Goal: Information Seeking & Learning: Learn about a topic

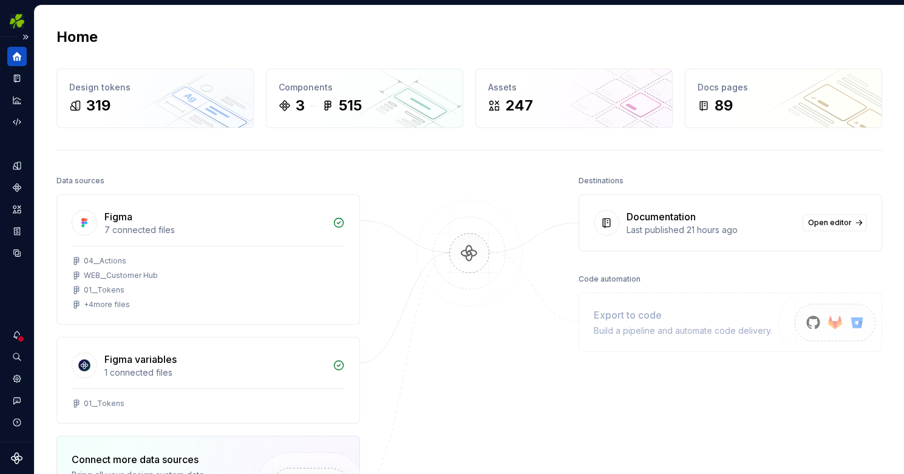
click at [17, 55] on icon "Home" at bounding box center [17, 56] width 9 height 9
click at [25, 36] on button "Expand sidebar" at bounding box center [25, 37] width 17 height 17
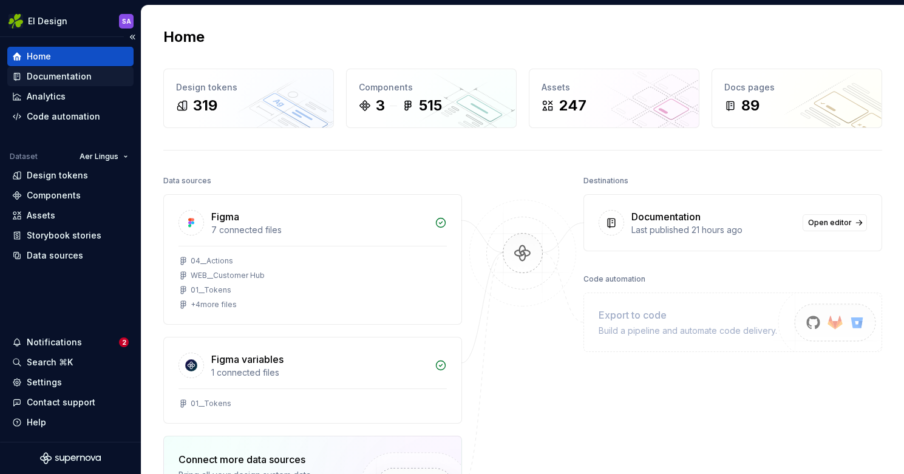
click at [50, 71] on div "Documentation" at bounding box center [59, 76] width 65 height 12
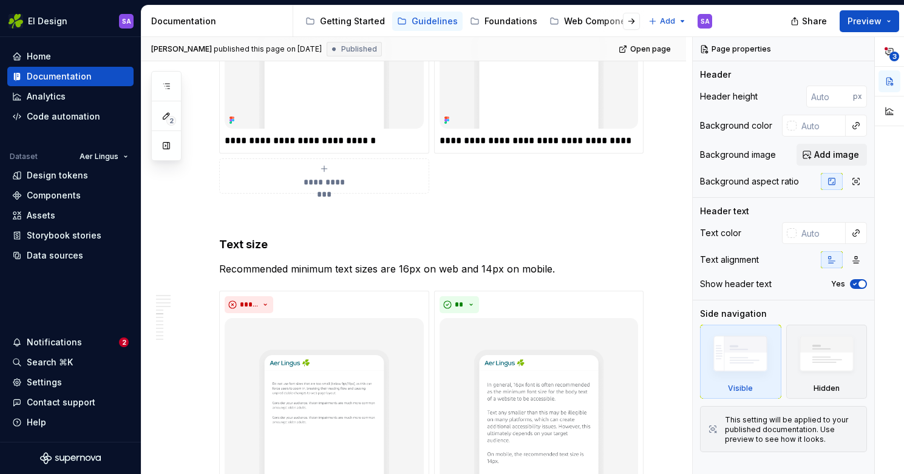
scroll to position [1599, 0]
click at [304, 261] on p "Recommended minimum text sizes are 16px on web and 14px on mobile." at bounding box center [428, 268] width 418 height 15
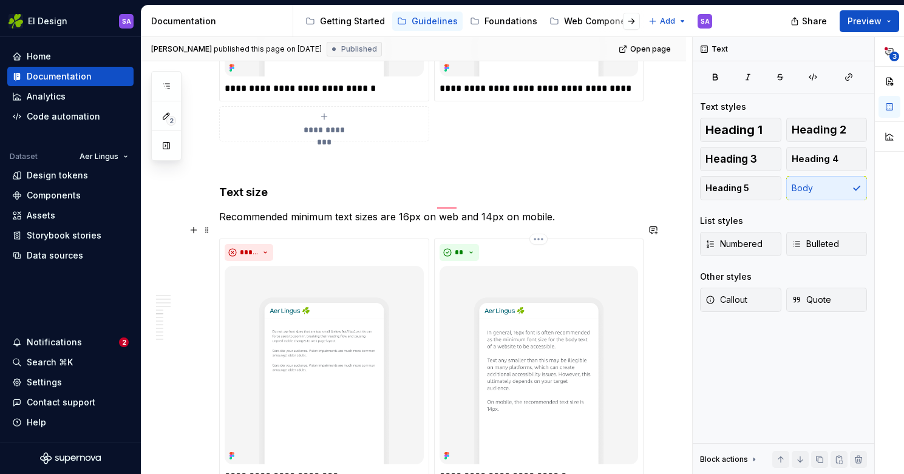
scroll to position [1662, 0]
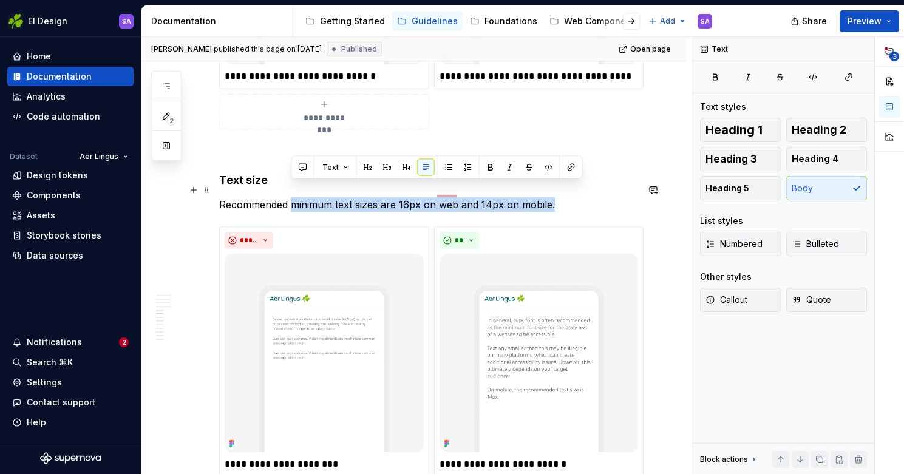
drag, startPoint x: 553, startPoint y: 189, endPoint x: 294, endPoint y: 189, distance: 259.1
click at [294, 197] on p "Recommended minimum text sizes are 16px on web and 14px on mobile." at bounding box center [428, 204] width 418 height 15
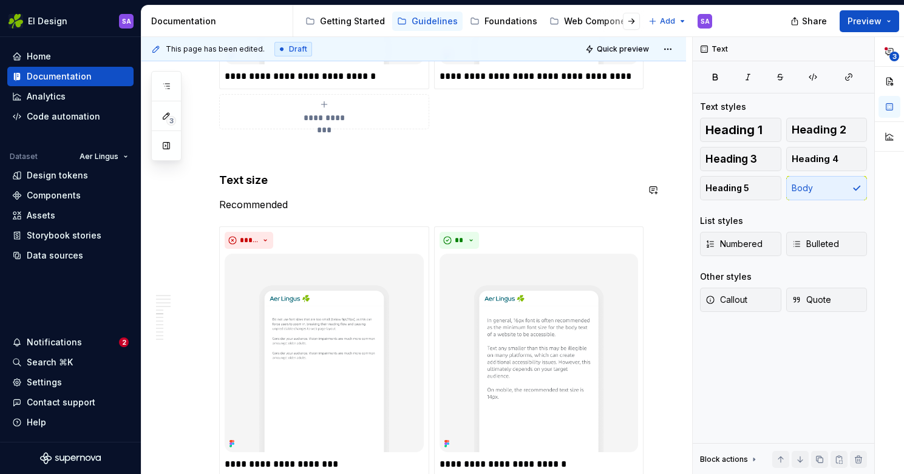
type textarea "*"
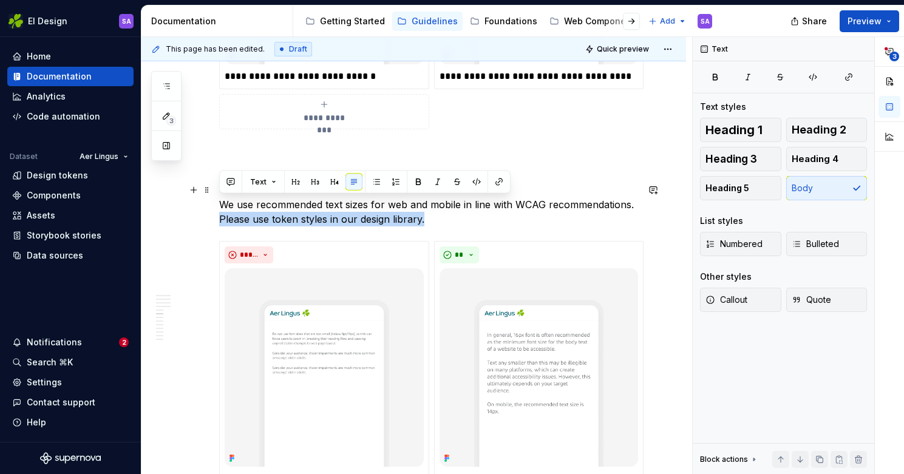
drag, startPoint x: 449, startPoint y: 204, endPoint x: 221, endPoint y: 202, distance: 227.6
click at [220, 202] on p "We use recommended text sizes for web and mobile in line with WCAG recommendati…" at bounding box center [428, 211] width 418 height 29
copy p "Please use token styles in our design library."
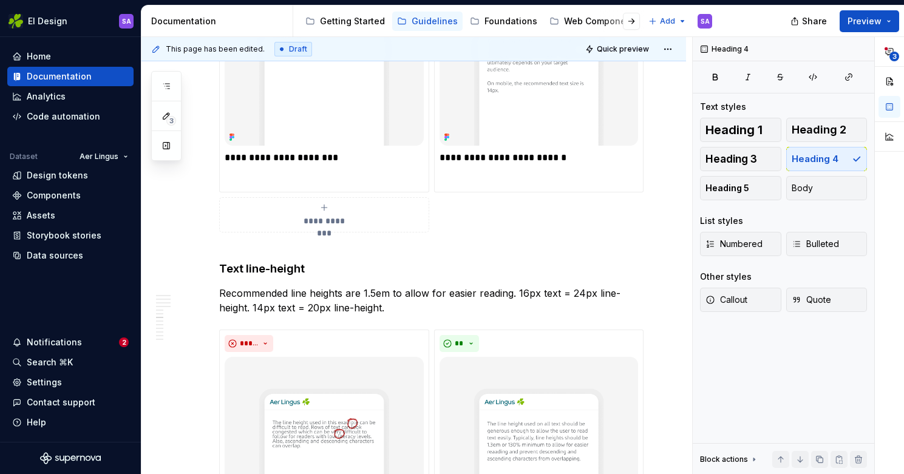
scroll to position [0, 0]
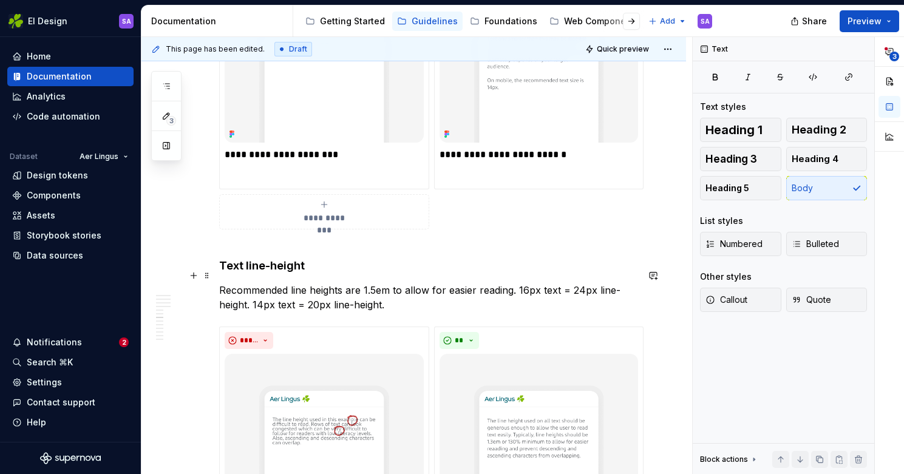
click at [396, 289] on p "Recommended line heights are 1.5em to allow for easier reading. 16px text = 24p…" at bounding box center [428, 297] width 418 height 29
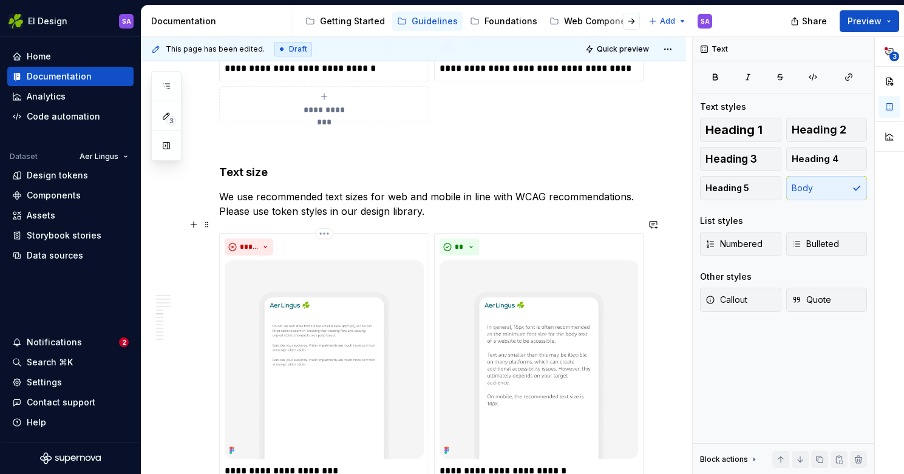
scroll to position [1652, 0]
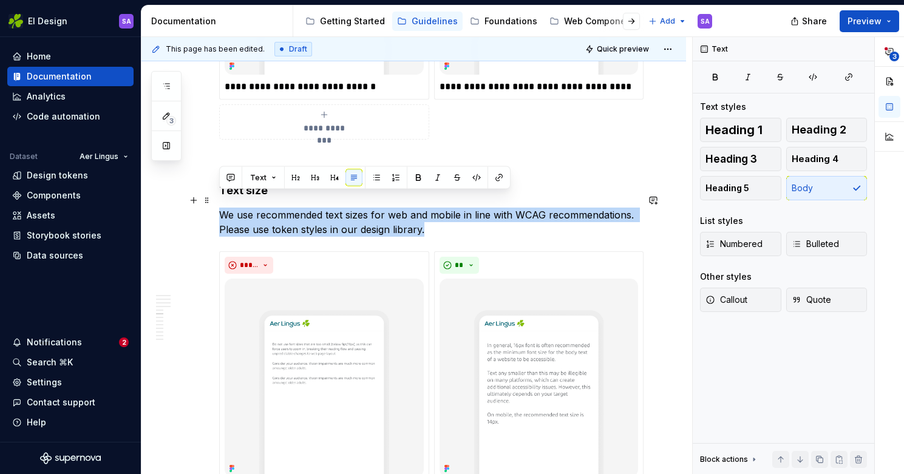
drag, startPoint x: 435, startPoint y: 211, endPoint x: 223, endPoint y: 200, distance: 212.7
click at [223, 208] on p "We use recommended text sizes for web and mobile in line with WCAG recommendati…" at bounding box center [428, 222] width 418 height 29
copy p "We use recommended text sizes for web and mobile in line with WCAG recommendati…"
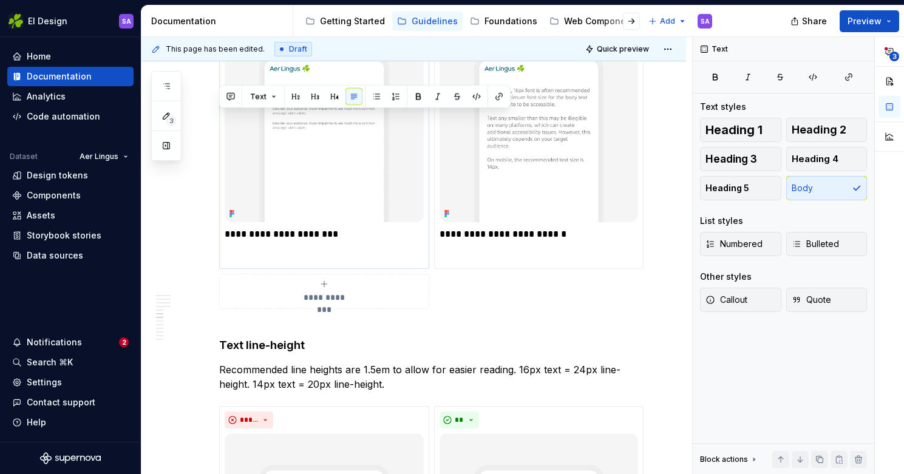
scroll to position [1945, 0]
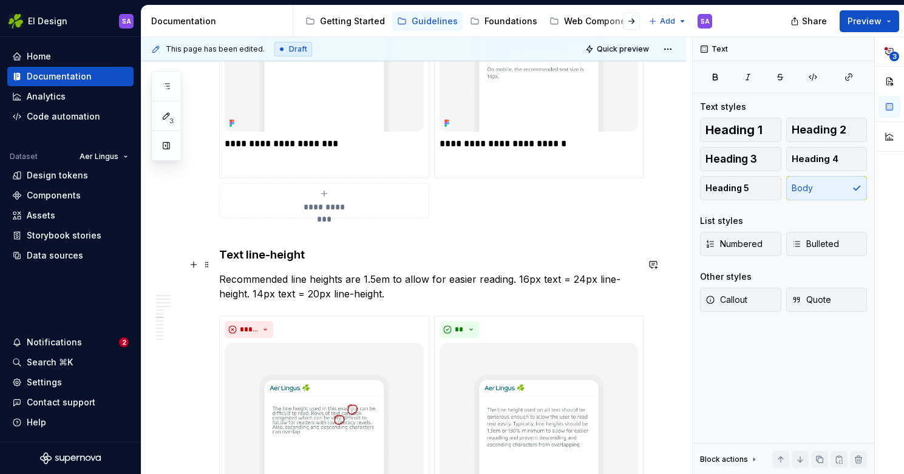
click at [380, 276] on p "Recommended line heights are 1.5em to allow for easier reading. 16px text = 24p…" at bounding box center [428, 286] width 418 height 29
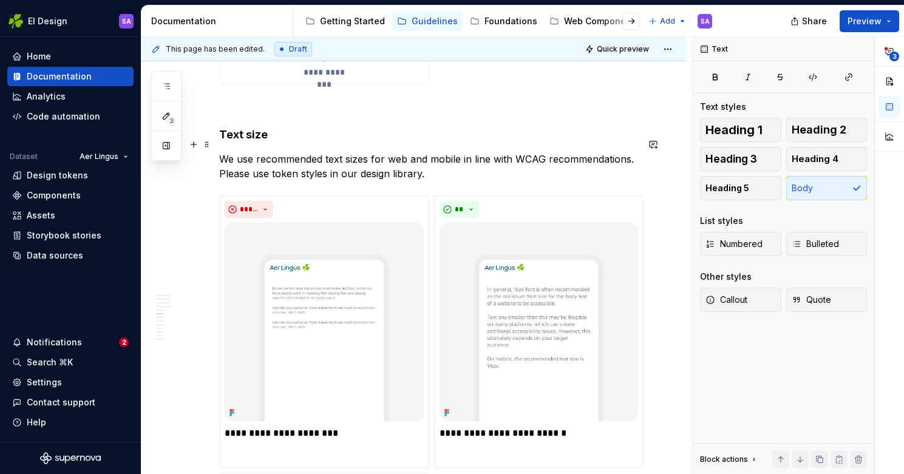
click at [628, 152] on p "We use recommended text sizes for web and mobile in line with WCAG recommendati…" at bounding box center [428, 166] width 418 height 29
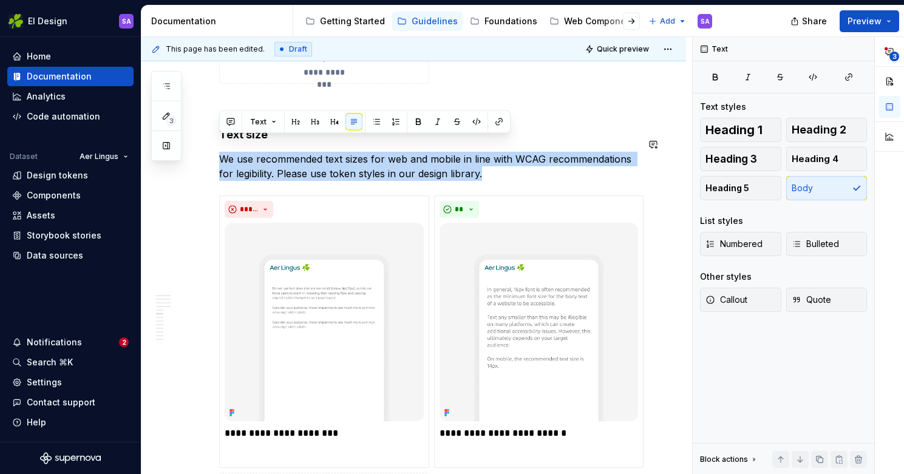
copy p "We use recommended text sizes for web and mobile in line with WCAG recommendati…"
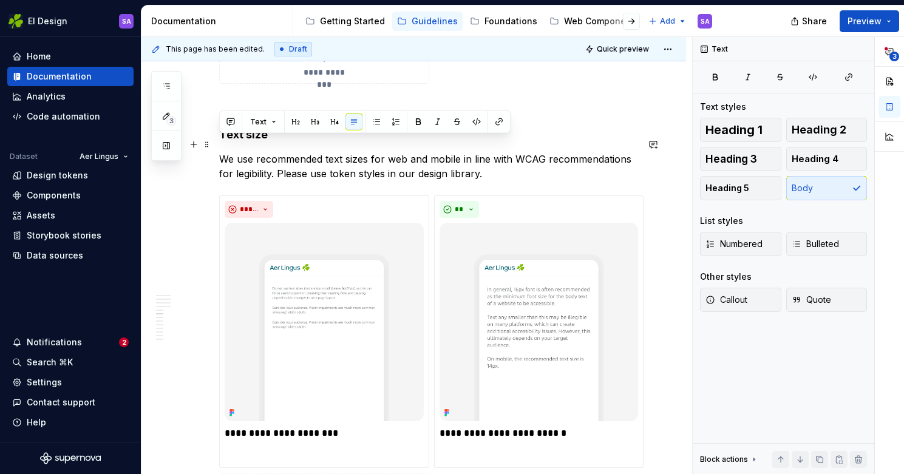
click at [614, 152] on p "We use recommended text sizes for web and mobile in line with WCAG recommendati…" at bounding box center [428, 166] width 418 height 29
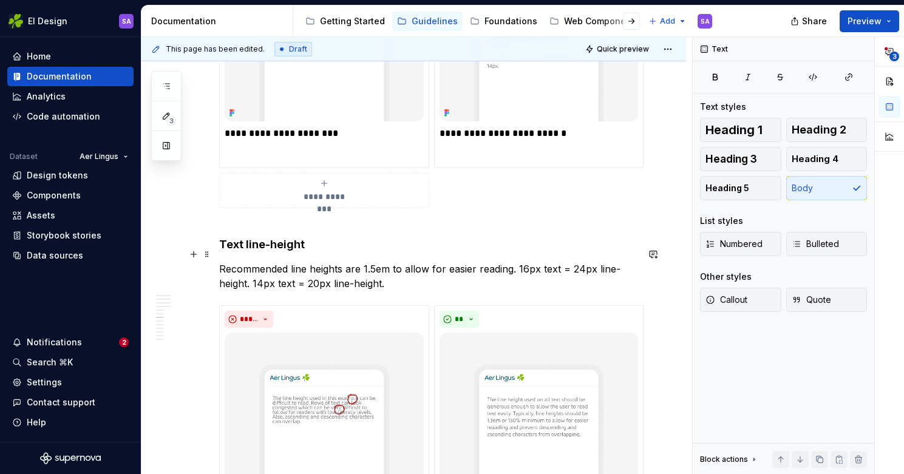
click at [248, 262] on p "Recommended line heights are 1.5em to allow for easier reading. 16px text = 24p…" at bounding box center [428, 276] width 418 height 29
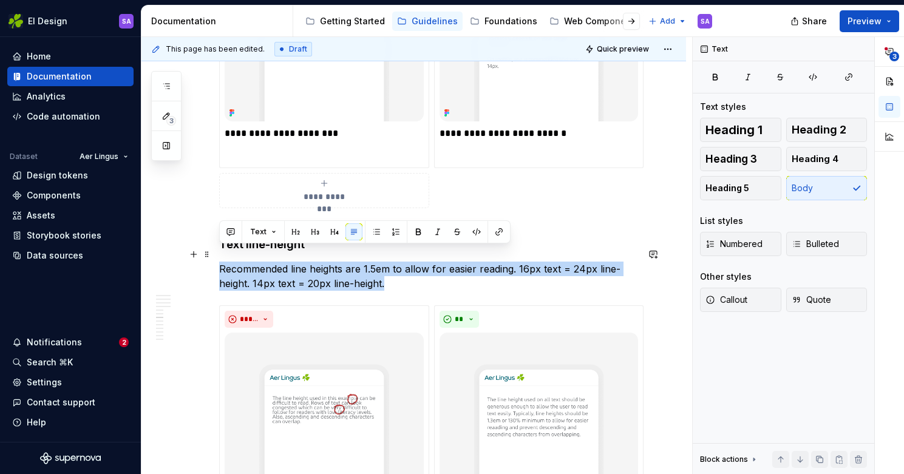
drag, startPoint x: 401, startPoint y: 270, endPoint x: 217, endPoint y: 256, distance: 185.1
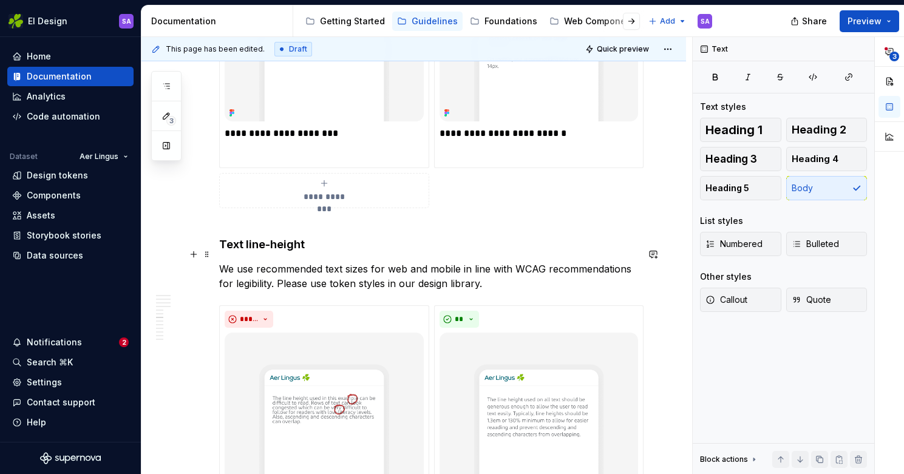
click at [238, 262] on p "We use recommended text sizes for web and mobile in line with WCAG recommendati…" at bounding box center [428, 276] width 418 height 29
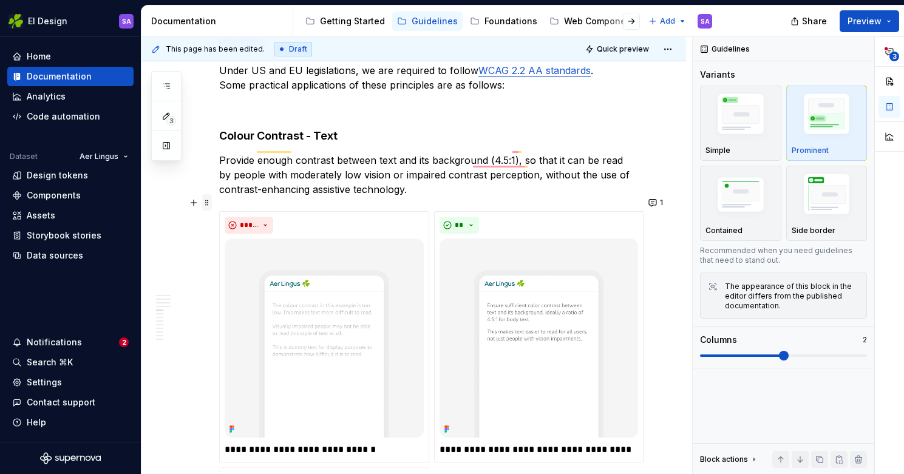
click at [206, 200] on span at bounding box center [207, 202] width 10 height 17
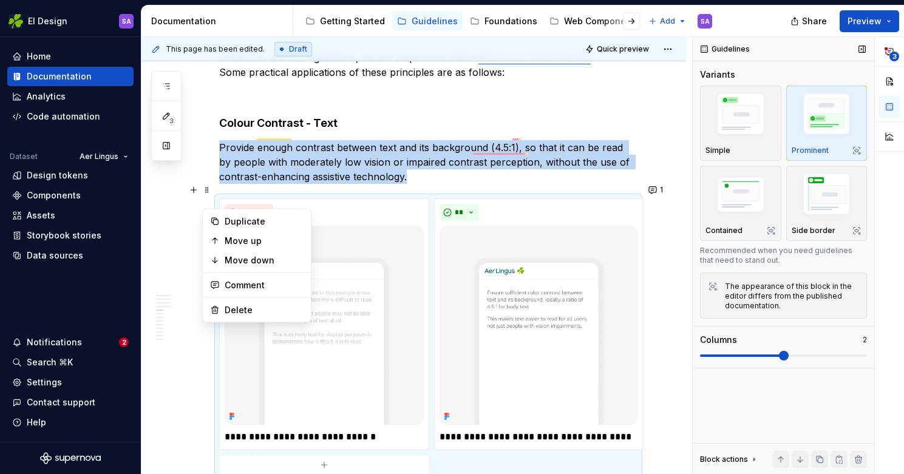
click at [826, 136] on img "button" at bounding box center [826, 116] width 70 height 53
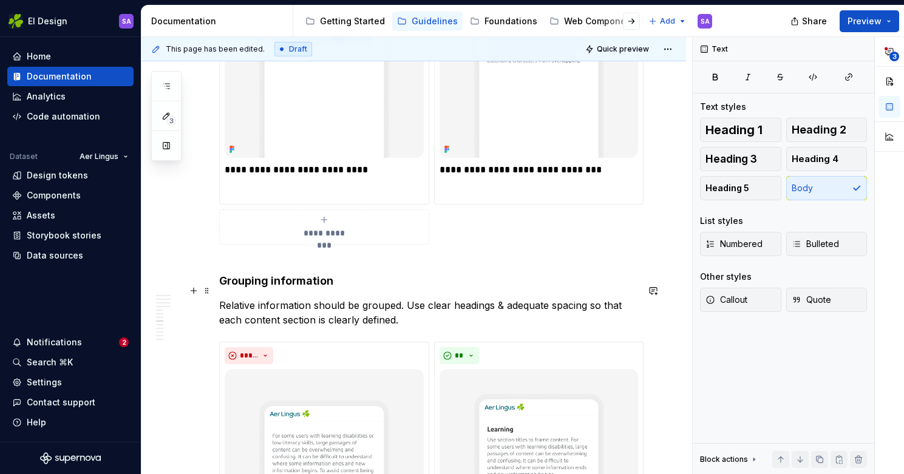
click at [408, 307] on p "Relative information should be grouped. Use clear headings & adequate spacing s…" at bounding box center [428, 312] width 418 height 29
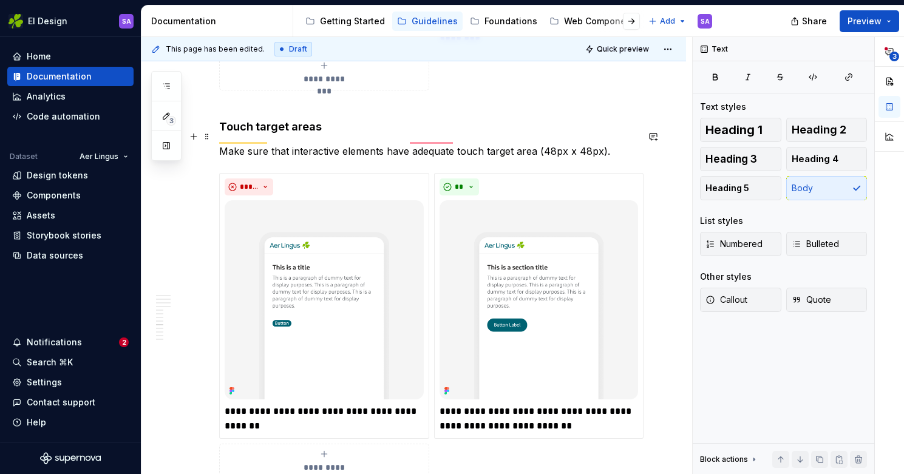
click at [533, 144] on p "Make sure that interactive elements have adequate touch target area (48px x 48p…" at bounding box center [428, 151] width 418 height 15
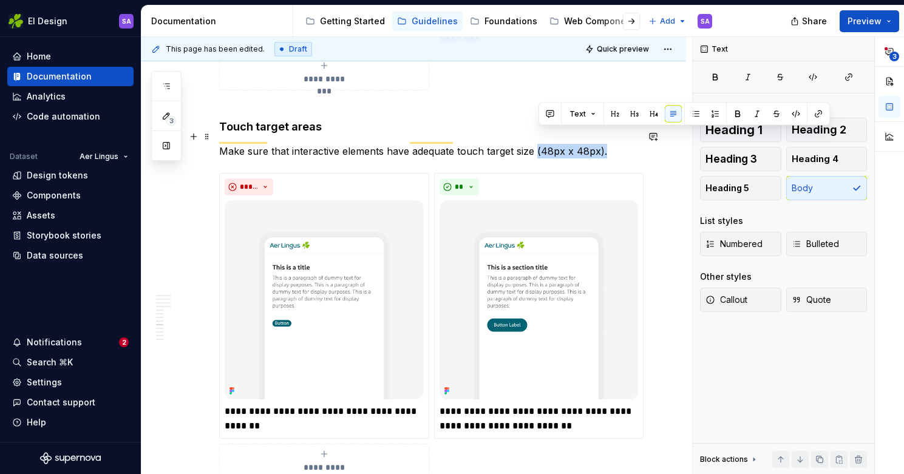
drag, startPoint x: 619, startPoint y: 134, endPoint x: 534, endPoint y: 135, distance: 85.0
click at [534, 144] on p "Make sure that interactive elements have adequate touch target size (48px x 48p…" at bounding box center [428, 151] width 418 height 15
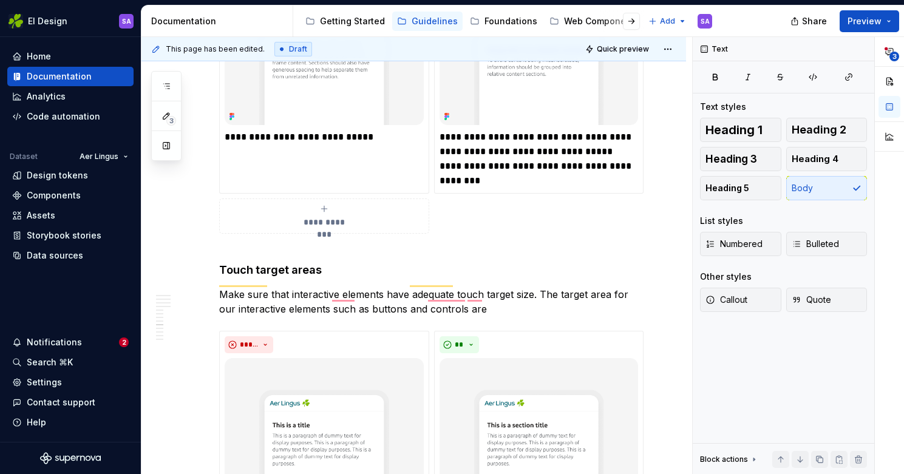
scroll to position [2841, 0]
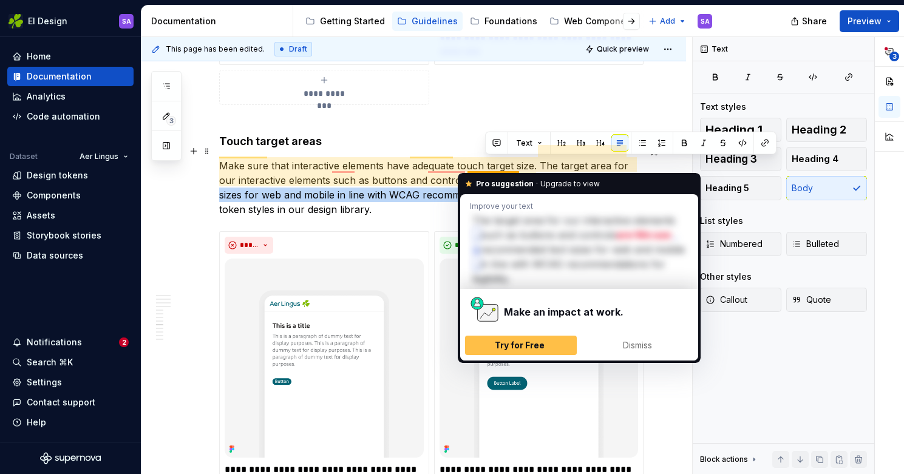
drag, startPoint x: 537, startPoint y: 184, endPoint x: 487, endPoint y: 164, distance: 53.3
click at [487, 164] on p "Make sure that interactive elements have adequate touch target size. The target…" at bounding box center [428, 187] width 418 height 58
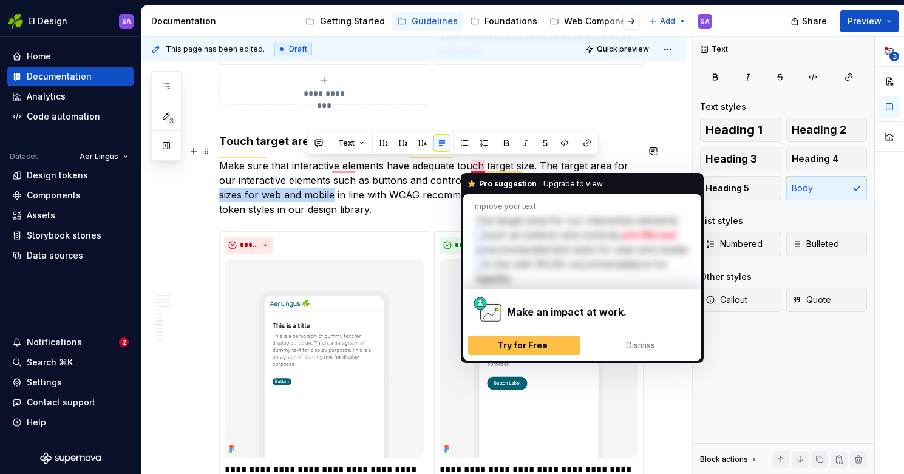
drag, startPoint x: 305, startPoint y: 178, endPoint x: 468, endPoint y: 164, distance: 163.9
click at [468, 164] on p "Make sure that interactive elements have adequate touch target size. The target…" at bounding box center [428, 187] width 418 height 58
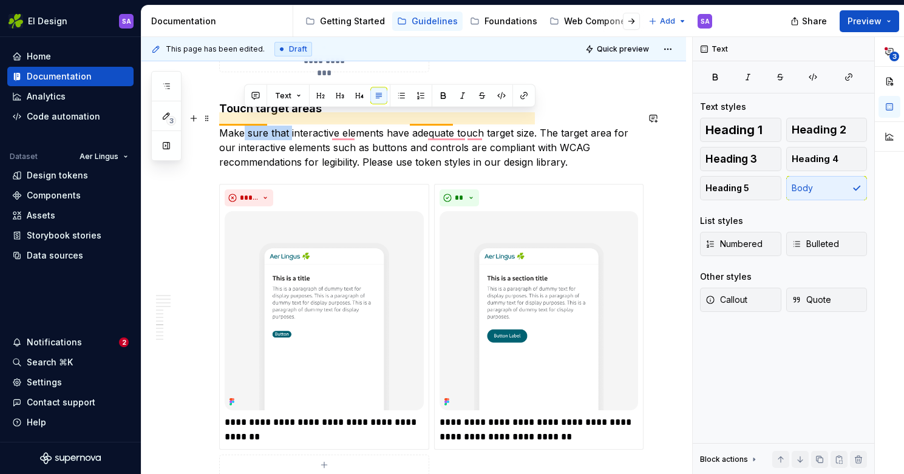
drag, startPoint x: 289, startPoint y: 119, endPoint x: 243, endPoint y: 117, distance: 46.2
click at [243, 126] on p "Make sure that interactive elements have adequate touch target size. The target…" at bounding box center [428, 148] width 418 height 44
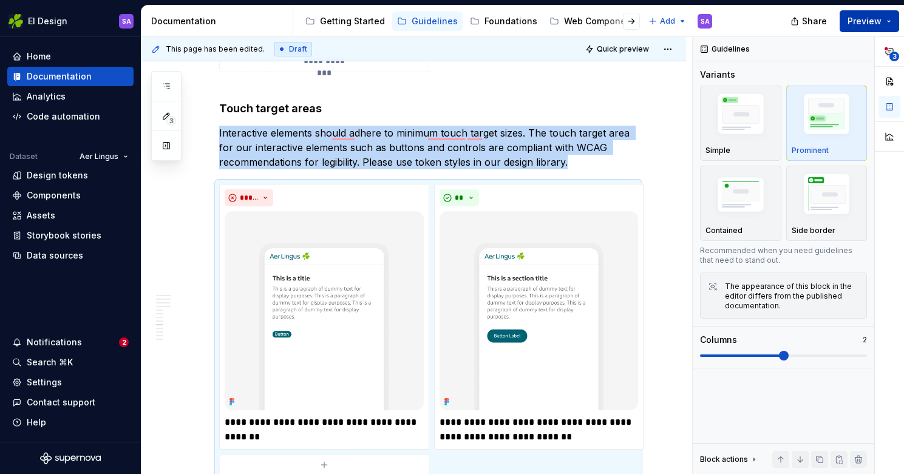
click at [869, 23] on span "Preview" at bounding box center [864, 21] width 34 height 12
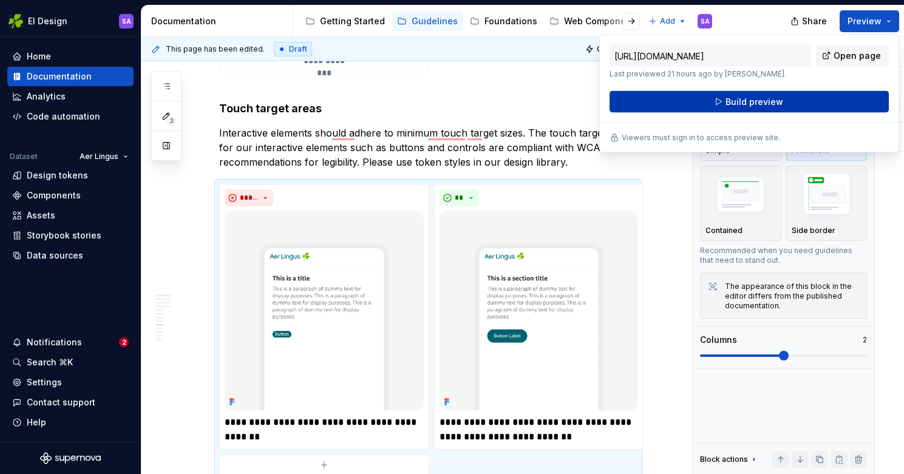
click at [777, 96] on span "Build preview" at bounding box center [754, 102] width 58 height 12
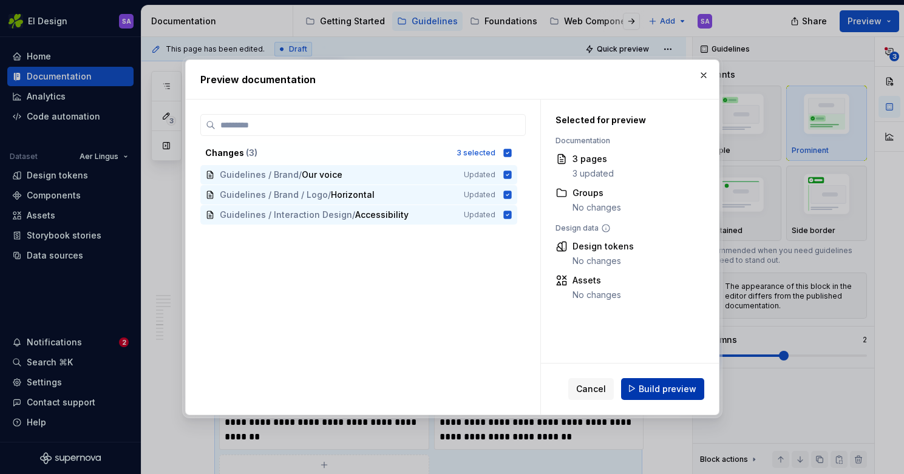
click at [666, 385] on span "Build preview" at bounding box center [667, 388] width 58 height 12
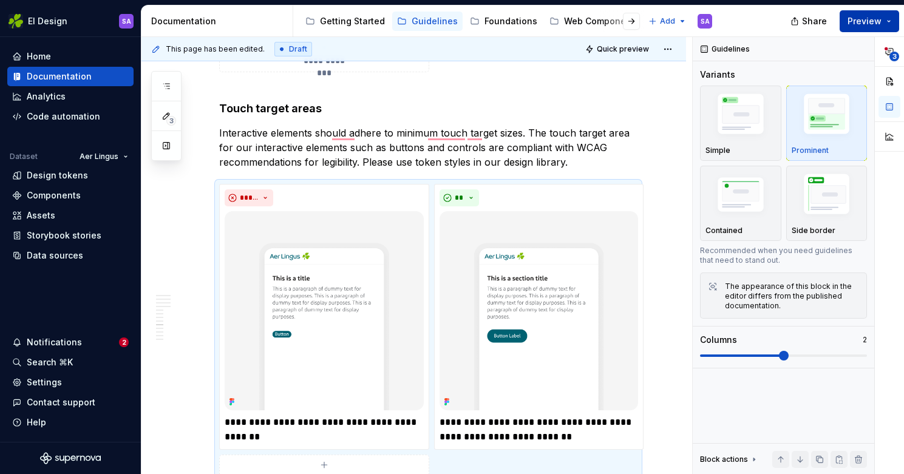
click at [864, 19] on span "Preview" at bounding box center [864, 21] width 34 height 12
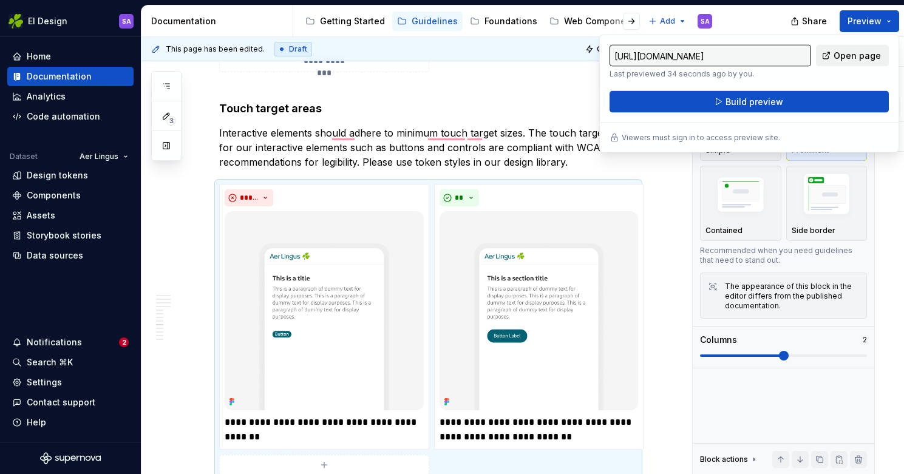
click at [841, 54] on span "Open page" at bounding box center [856, 56] width 47 height 12
type textarea "*"
